Goal: Register for event/course: Sign up to attend an event or enroll in a course

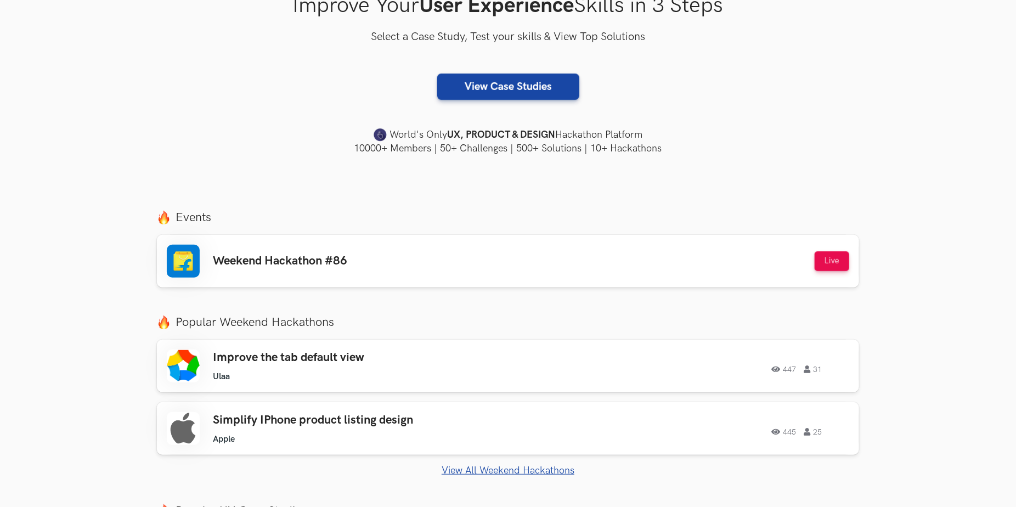
scroll to position [219, 0]
click at [532, 272] on div "Weekend Hackathon #86 Live" at bounding box center [508, 261] width 682 height 33
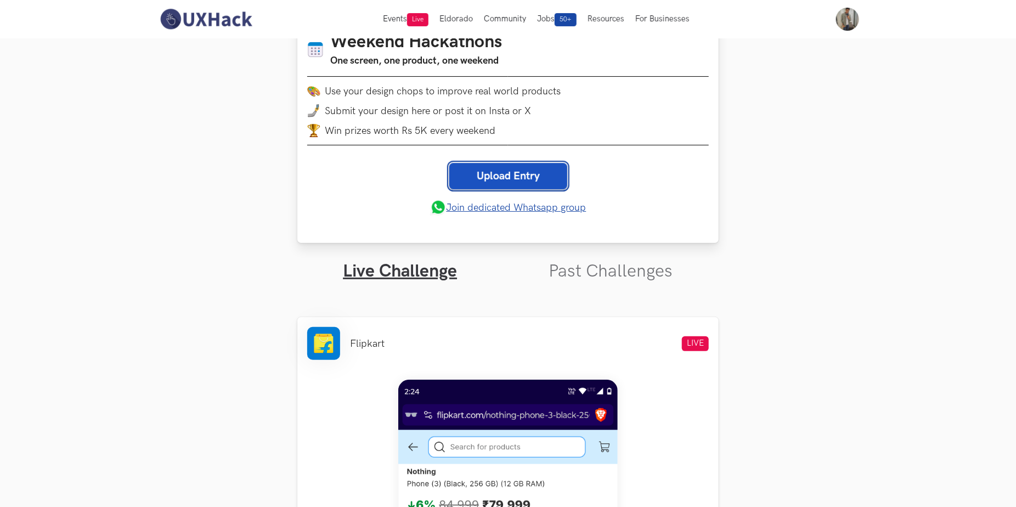
click at [519, 176] on link "Upload Entry" at bounding box center [508, 176] width 118 height 26
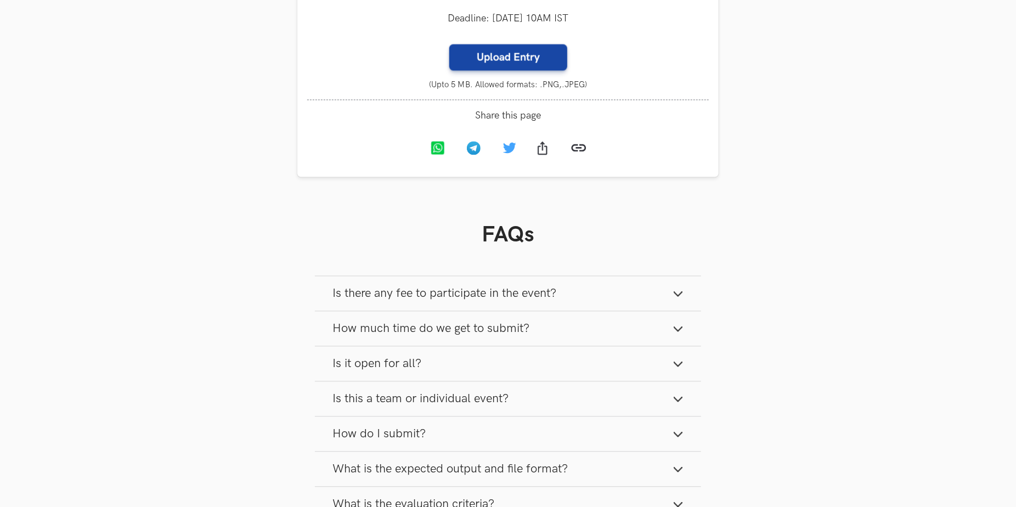
scroll to position [1213, 0]
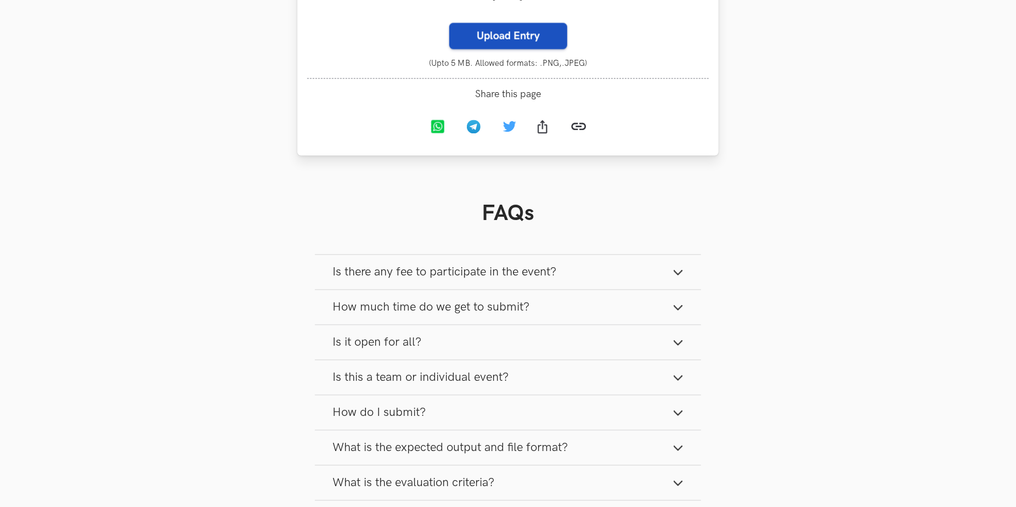
click at [523, 49] on label "Upload Entry" at bounding box center [508, 35] width 118 height 26
click at [449, 22] on input "Upload Entry" at bounding box center [449, 22] width 1 height 1
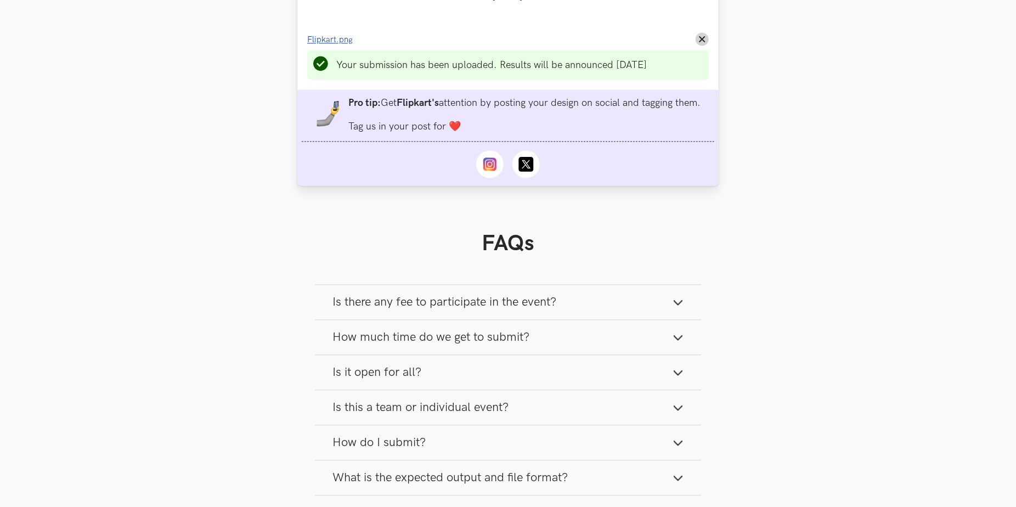
click at [341, 44] on span "Flipkart.png" at bounding box center [330, 39] width 46 height 9
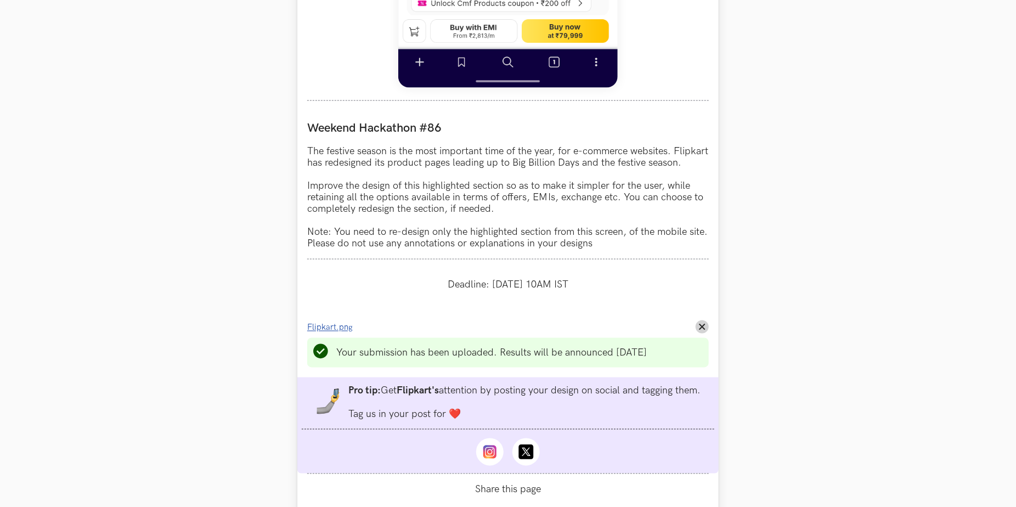
scroll to position [951, 0]
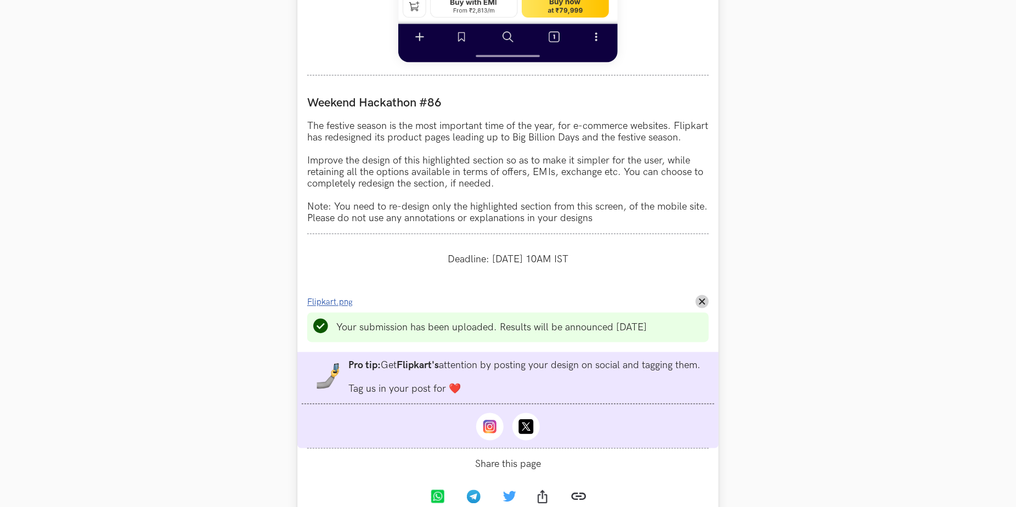
click at [348, 307] on span "Flipkart.png" at bounding box center [330, 302] width 46 height 9
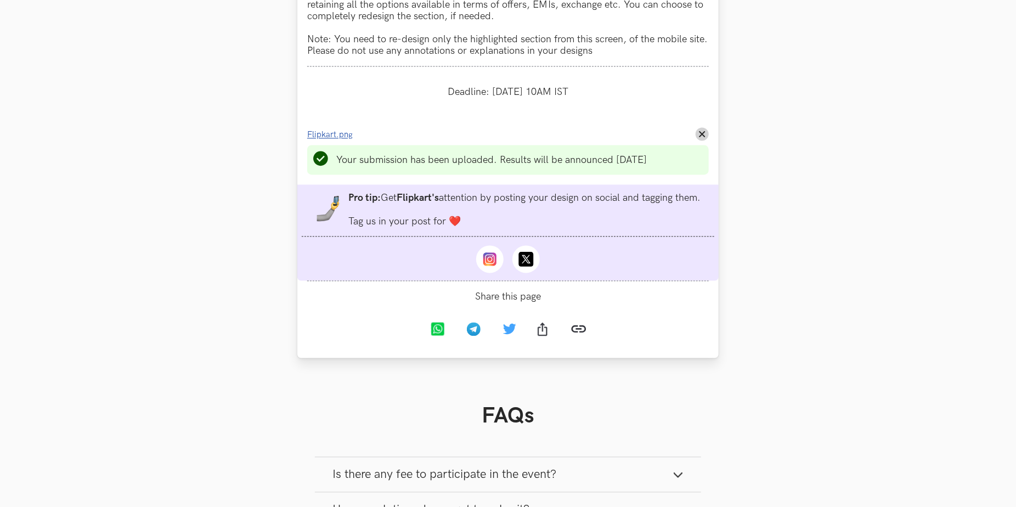
scroll to position [1133, 0]
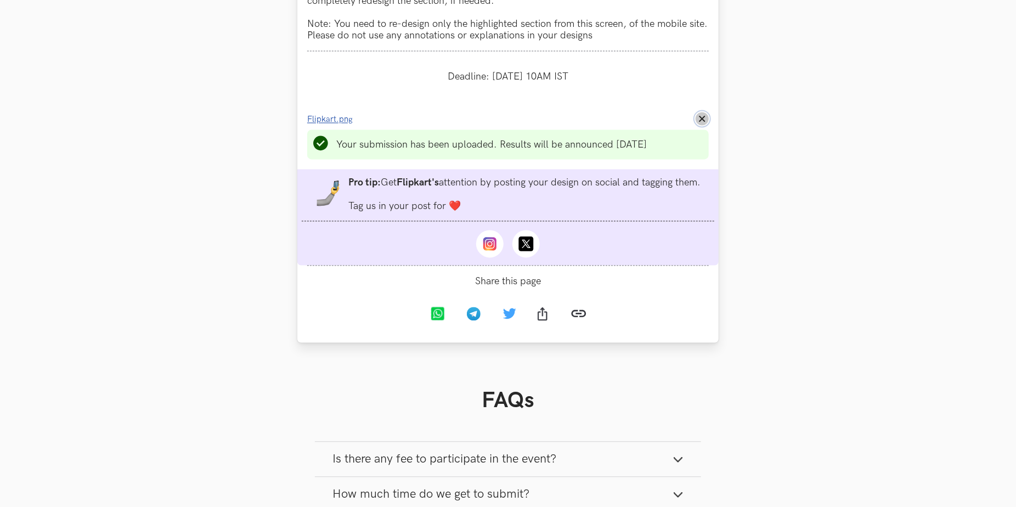
click at [703, 122] on line at bounding box center [702, 119] width 5 height 5
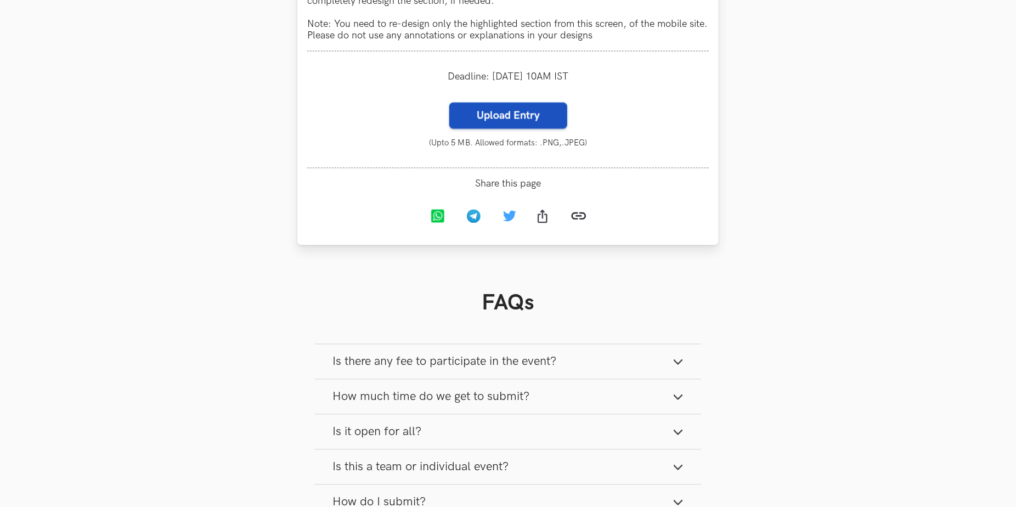
click at [519, 129] on label "Upload Entry" at bounding box center [508, 116] width 118 height 26
click at [449, 103] on input "Upload Entry" at bounding box center [449, 102] width 1 height 1
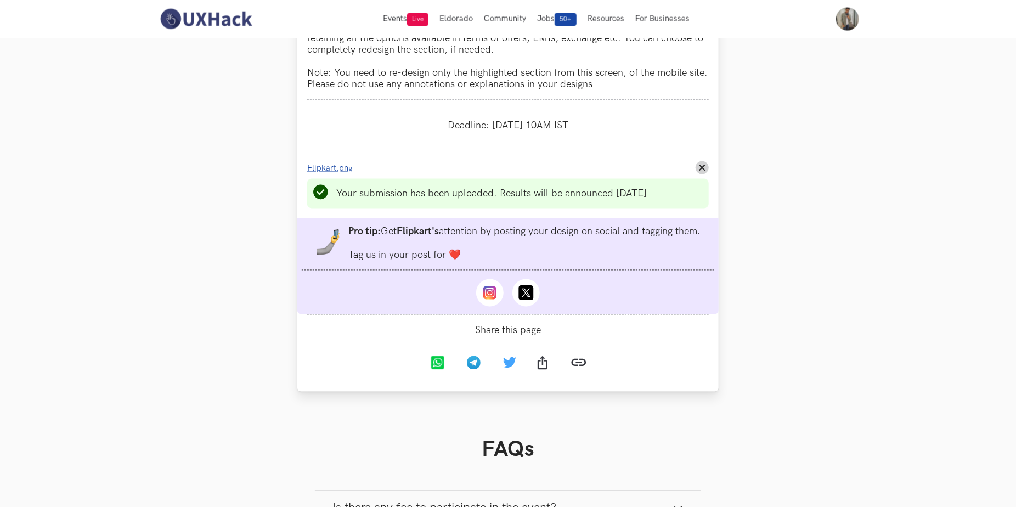
click at [335, 173] on span "Flipkart.png" at bounding box center [330, 168] width 46 height 9
